Goal: Find contact information: Find contact information

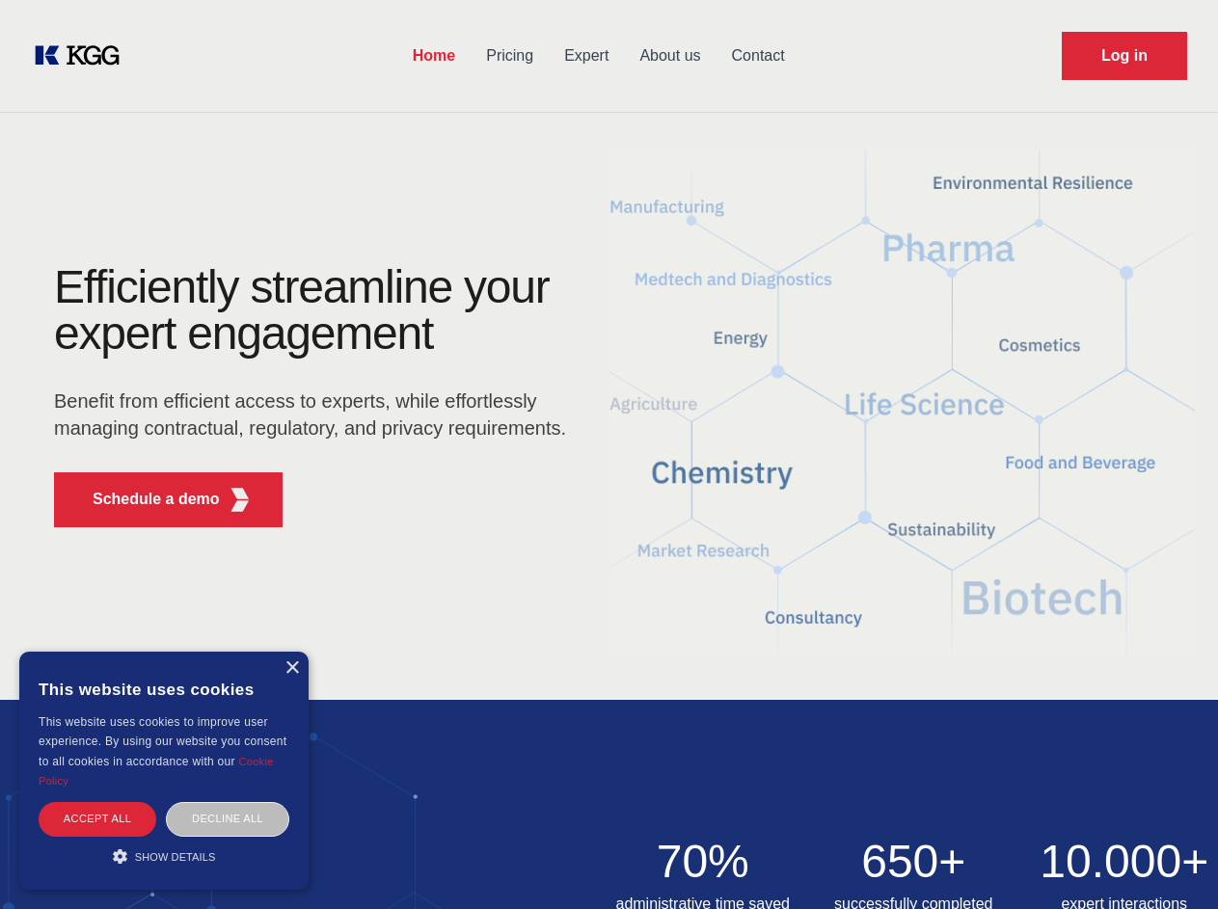
click at [609, 454] on div "Efficiently streamline your expert engagement Benefit from efficient access to …" at bounding box center [316, 403] width 586 height 279
click at [145, 500] on p "Schedule a demo" at bounding box center [156, 499] width 127 height 23
click at [291, 668] on div "× This website uses cookies This website uses cookies to improve user experienc…" at bounding box center [163, 771] width 289 height 238
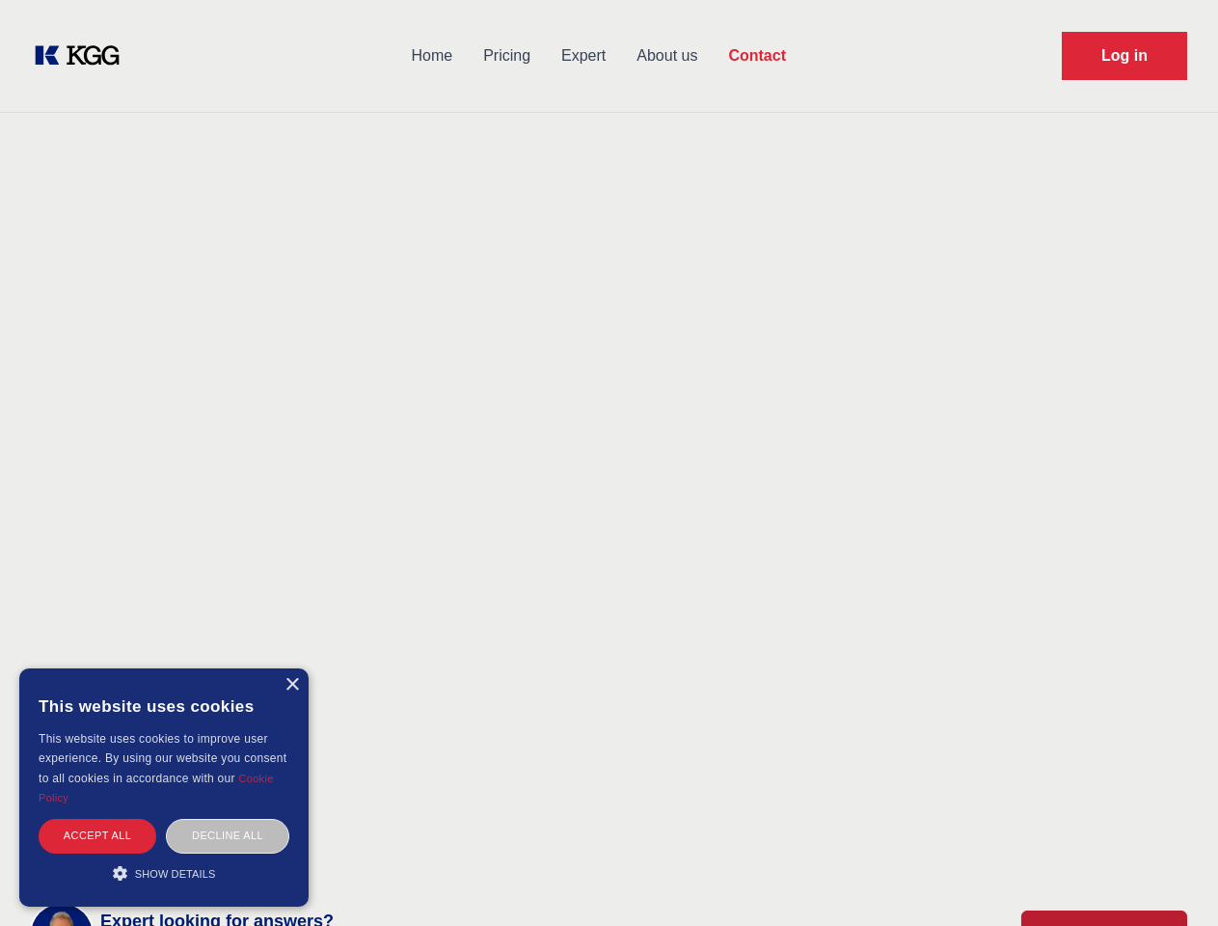
click at [97, 819] on div "Accept all" at bounding box center [98, 836] width 118 height 34
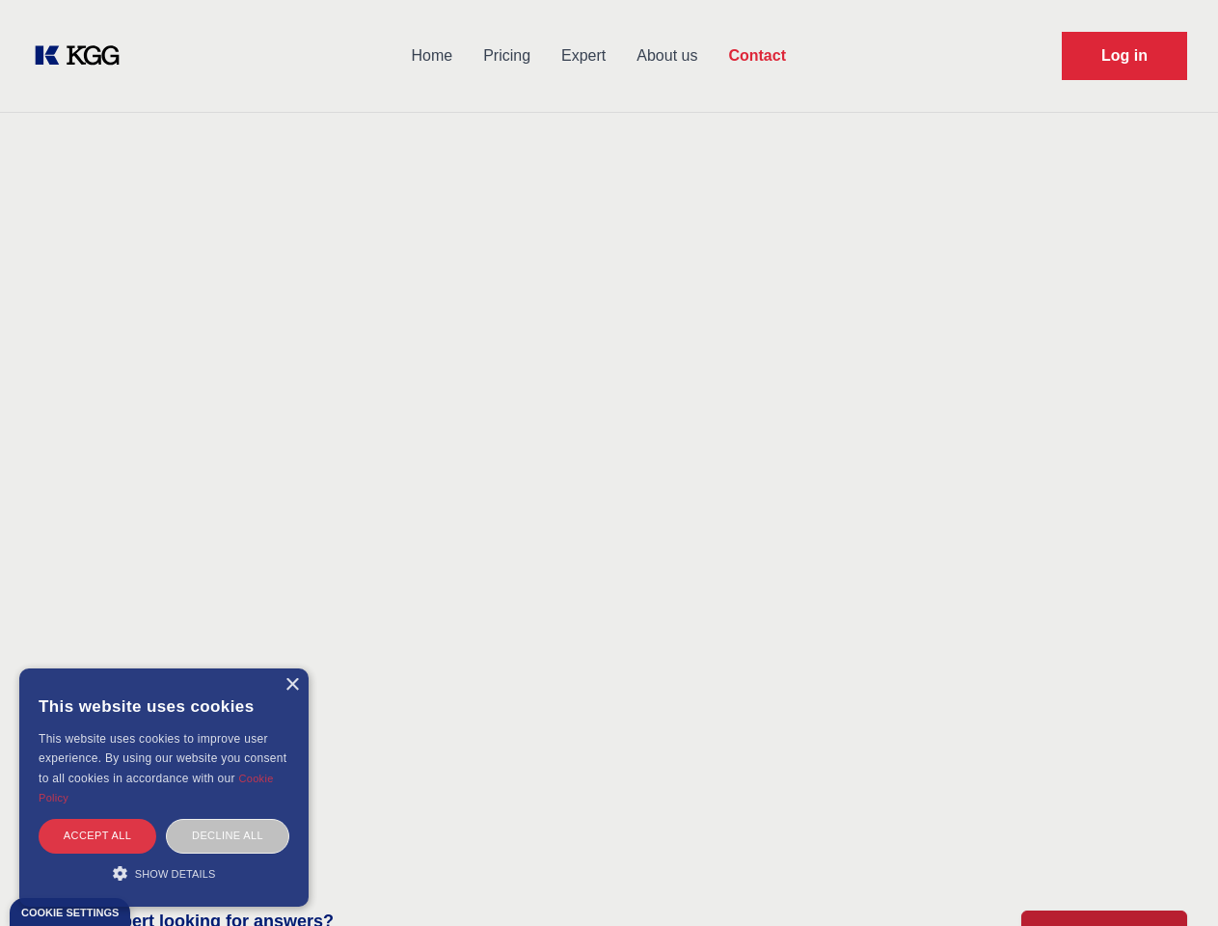
click at [228, 819] on div "Decline all" at bounding box center [227, 836] width 123 height 34
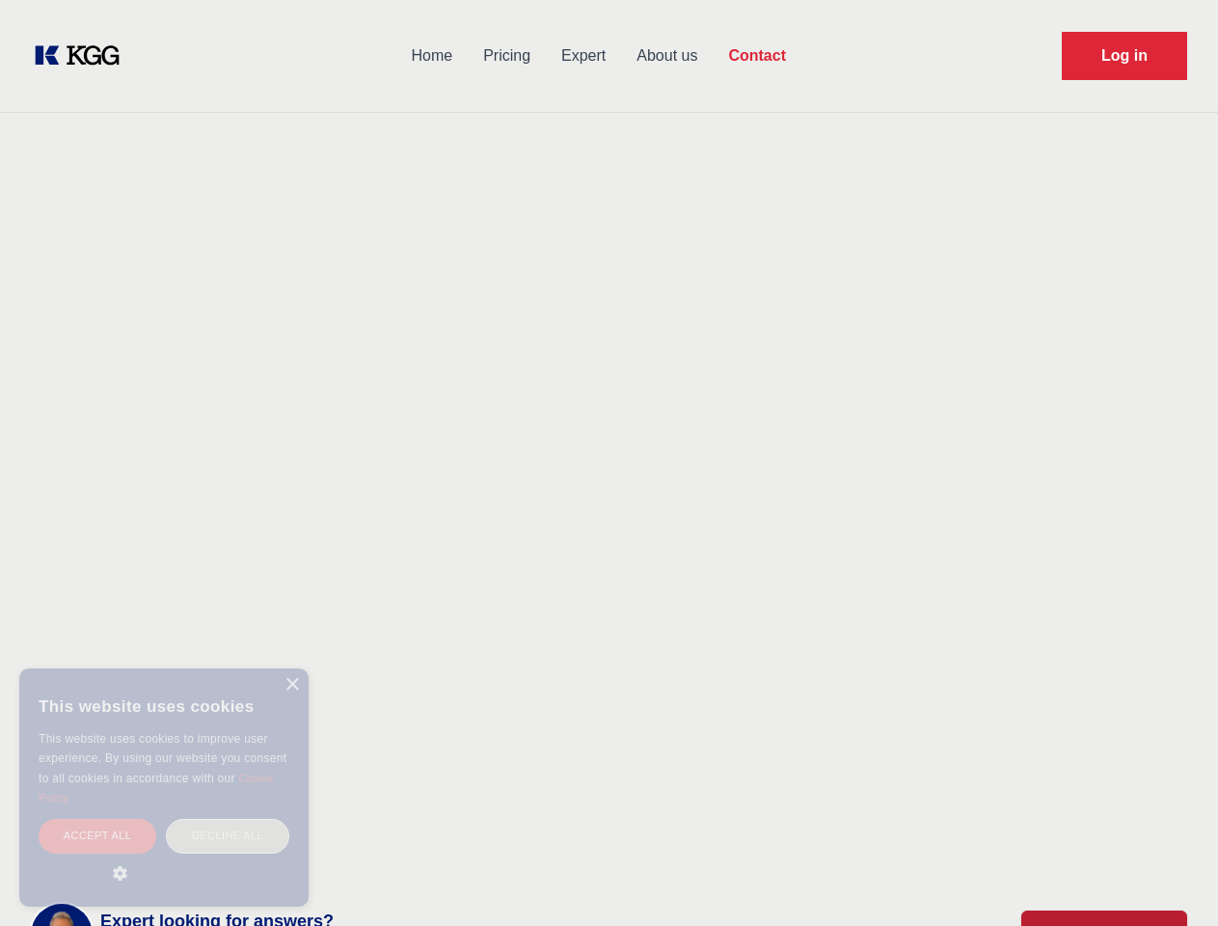
click at [164, 856] on main "Contact Any questions or remarks? Just write us a message and we will get back …" at bounding box center [609, 502] width 1218 height 1004
